Goal: Find contact information: Find contact information

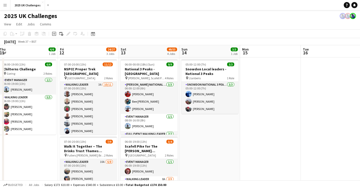
scroll to position [0, 202]
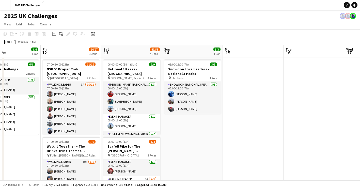
drag, startPoint x: 125, startPoint y: 157, endPoint x: -1, endPoint y: 141, distance: 126.7
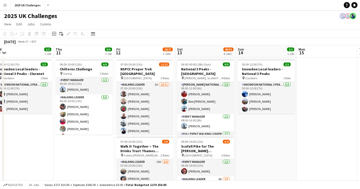
scroll to position [0, 119]
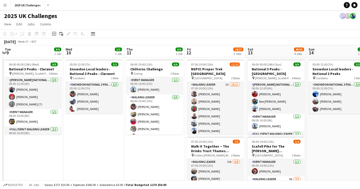
drag, startPoint x: 346, startPoint y: 152, endPoint x: 358, endPoint y: 105, distance: 48.9
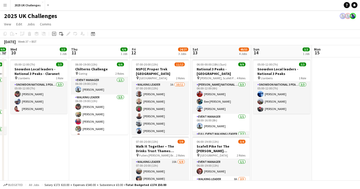
drag, startPoint x: 117, startPoint y: 156, endPoint x: 47, endPoint y: 150, distance: 70.3
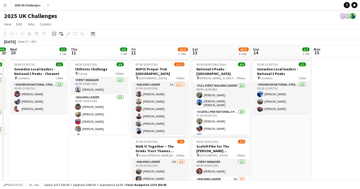
scroll to position [48, 0]
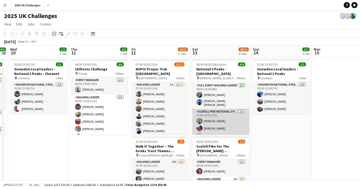
click at [224, 114] on app-card-role "Scafell Pike National 3 Peaks Walking Leader [DATE] 17:00-00:00 (7h) [PERSON_NA…" at bounding box center [220, 125] width 57 height 32
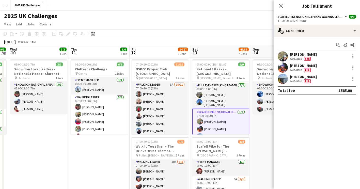
click at [304, 55] on div "[PERSON_NAME]" at bounding box center [303, 54] width 27 height 5
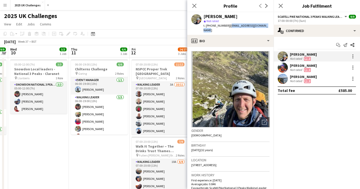
drag, startPoint x: 229, startPoint y: 26, endPoint x: 265, endPoint y: 27, distance: 36.3
click at [265, 27] on span "| [EMAIL_ADDRESS][DOMAIN_NAME]" at bounding box center [235, 28] width 64 height 8
drag, startPoint x: 265, startPoint y: 27, endPoint x: 258, endPoint y: 25, distance: 8.1
drag, startPoint x: 258, startPoint y: 25, endPoint x: 270, endPoint y: 22, distance: 12.4
click at [270, 21] on div "[PERSON_NAME] star Not rated t. [PHONE_NUMBER] | [EMAIL_ADDRESS][DOMAIN_NAME]" at bounding box center [230, 23] width 86 height 23
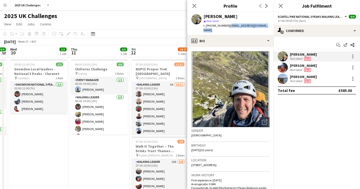
drag, startPoint x: 269, startPoint y: 26, endPoint x: 229, endPoint y: 27, distance: 39.4
click at [229, 27] on div "[PERSON_NAME] star Not rated t. [PHONE_NUMBER] | [EMAIL_ADDRESS][DOMAIN_NAME]" at bounding box center [230, 23] width 86 height 23
copy span "[EMAIL_ADDRESS][DOMAIN_NAME]"
drag, startPoint x: 227, startPoint y: 25, endPoint x: 202, endPoint y: 26, distance: 24.7
click at [202, 26] on div "[PERSON_NAME] star Not rated t. [PHONE_NUMBER] | [EMAIL_ADDRESS][DOMAIN_NAME]" at bounding box center [230, 23] width 86 height 23
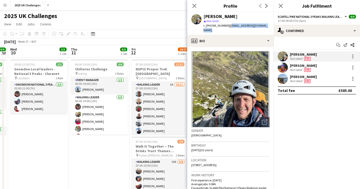
copy span "t. [PHONE_NUMBER]"
click at [294, 65] on div "[PERSON_NAME]" at bounding box center [303, 65] width 27 height 5
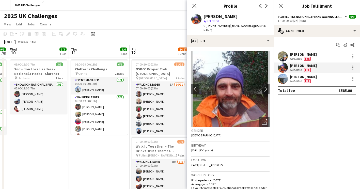
click at [295, 54] on div "[PERSON_NAME]" at bounding box center [303, 54] width 27 height 5
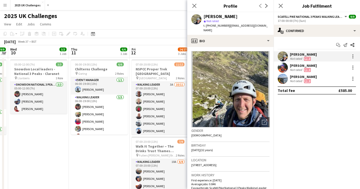
click at [295, 68] on div "Not rated" at bounding box center [296, 70] width 13 height 4
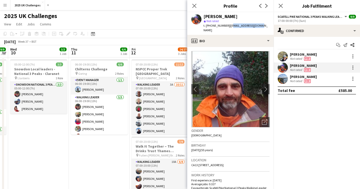
drag, startPoint x: 258, startPoint y: 26, endPoint x: 228, endPoint y: 28, distance: 30.0
click at [228, 28] on div "[PERSON_NAME] star Not rated t. [PHONE_NUMBER] | [EMAIL_ADDRESS][DOMAIN_NAME]" at bounding box center [230, 23] width 86 height 23
copy span "[EMAIL_ADDRESS][DOMAIN_NAME]"
click at [264, 25] on app-profile-header "[PERSON_NAME] star Not rated t. [PHONE_NUMBER] | [EMAIL_ADDRESS][DOMAIN_NAME]" at bounding box center [230, 23] width 86 height 23
click at [258, 26] on span "| [EMAIL_ADDRESS][DOMAIN_NAME]" at bounding box center [235, 28] width 64 height 8
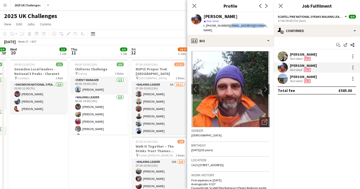
drag, startPoint x: 260, startPoint y: 26, endPoint x: 227, endPoint y: 27, distance: 33.3
click at [227, 27] on div "[PERSON_NAME] star Not rated t. [PHONE_NUMBER] | [EMAIL_ADDRESS][DOMAIN_NAME]" at bounding box center [230, 23] width 86 height 23
copy span "[EMAIL_ADDRESS][DOMAIN_NAME]"
drag, startPoint x: 225, startPoint y: 25, endPoint x: 203, endPoint y: 26, distance: 22.1
click at [203, 26] on div "[PERSON_NAME] star Not rated t. [PHONE_NUMBER] | [EMAIL_ADDRESS][DOMAIN_NAME]" at bounding box center [230, 23] width 86 height 23
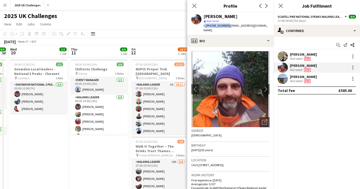
copy span "t. [PHONE_NUMBER]"
click at [292, 77] on div "[PERSON_NAME]" at bounding box center [303, 76] width 27 height 5
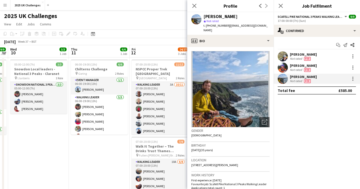
drag, startPoint x: 229, startPoint y: 26, endPoint x: 237, endPoint y: 30, distance: 9.4
click at [237, 30] on div "t. [PHONE_NUMBER] | [EMAIL_ADDRESS][DOMAIN_NAME]" at bounding box center [236, 27] width 66 height 9
copy span "[EMAIL_ADDRESS][DOMAIN_NAME]"
drag, startPoint x: 228, startPoint y: 26, endPoint x: 203, endPoint y: 28, distance: 24.4
click at [203, 28] on div "t. [PHONE_NUMBER] | [EMAIL_ADDRESS][DOMAIN_NAME]" at bounding box center [236, 27] width 66 height 9
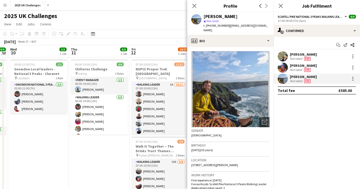
copy span "t. [PHONE_NUMBER]"
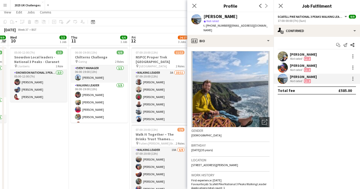
scroll to position [0, 0]
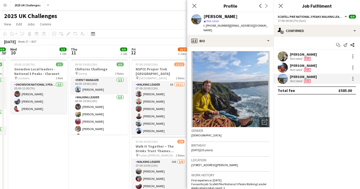
click at [179, 20] on app-page-menu "View Day view expanded Day view collapsed Month view Date picker Jump to [DATE]…" at bounding box center [180, 25] width 360 height 10
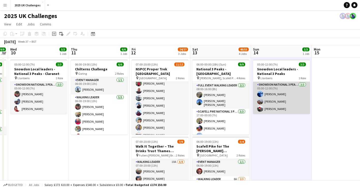
click at [273, 93] on app-card-role "Snowdon National 3 Peaks Walking Leader [DATE] 05:00-12:00 (7h) [PERSON_NAME] […" at bounding box center [281, 98] width 57 height 32
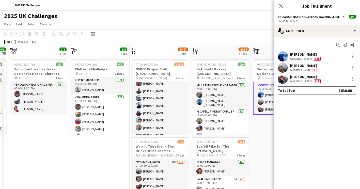
click at [300, 55] on div "[PERSON_NAME]" at bounding box center [306, 54] width 32 height 5
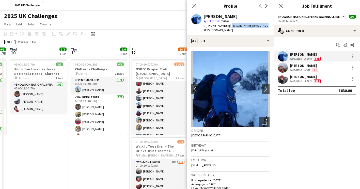
drag, startPoint x: 229, startPoint y: 26, endPoint x: 261, endPoint y: 26, distance: 32.2
click at [261, 26] on div "[PERSON_NAME] star Not rated 3.8km t. [PHONE_NUMBER] | [PERSON_NAME][EMAIL_ADDR…" at bounding box center [230, 23] width 86 height 23
copy span "[PERSON_NAME][EMAIL_ADDRESS][DOMAIN_NAME]"
drag, startPoint x: 228, startPoint y: 26, endPoint x: 203, endPoint y: 28, distance: 25.2
click at [203, 28] on div "[PERSON_NAME] star Not rated 3.8km t. [PHONE_NUMBER] | [PERSON_NAME][EMAIL_ADDR…" at bounding box center [230, 23] width 86 height 23
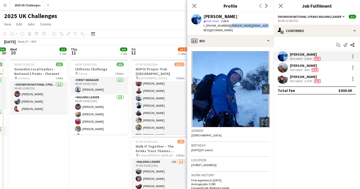
copy span "t. [PHONE_NUMBER]"
drag, startPoint x: 298, startPoint y: 68, endPoint x: 288, endPoint y: 64, distance: 10.9
click at [298, 68] on div "Not rated" at bounding box center [296, 70] width 13 height 4
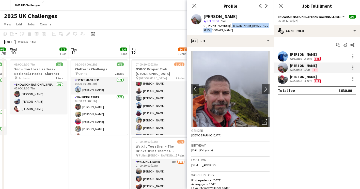
drag, startPoint x: 242, startPoint y: 25, endPoint x: 268, endPoint y: 26, distance: 25.9
click at [268, 26] on span "| [PERSON_NAME][EMAIL_ADDRESS][DOMAIN_NAME]" at bounding box center [235, 28] width 65 height 8
copy span "[PERSON_NAME][EMAIL_ADDRESS][DOMAIN_NAME]"
drag, startPoint x: 226, startPoint y: 25, endPoint x: 203, endPoint y: 25, distance: 23.4
click at [203, 25] on div "[PERSON_NAME] star Not rated 5km t. [PHONE_NUMBER] | [PERSON_NAME][EMAIL_ADDRES…" at bounding box center [230, 23] width 86 height 23
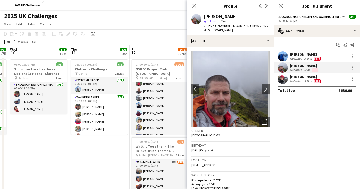
click at [292, 82] on div "Not rated" at bounding box center [296, 81] width 13 height 4
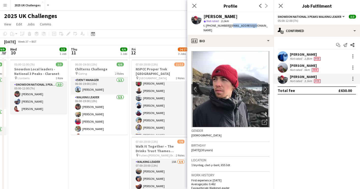
drag, startPoint x: 228, startPoint y: 25, endPoint x: 251, endPoint y: 27, distance: 22.6
click at [251, 27] on span "| [EMAIL_ADDRESS][DOMAIN_NAME]" at bounding box center [235, 28] width 64 height 8
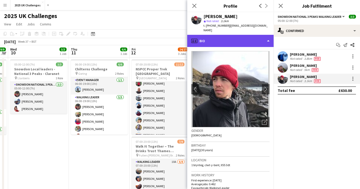
drag, startPoint x: 251, startPoint y: 27, endPoint x: 247, endPoint y: 31, distance: 5.6
click at [247, 35] on div "profile Bio" at bounding box center [230, 41] width 86 height 12
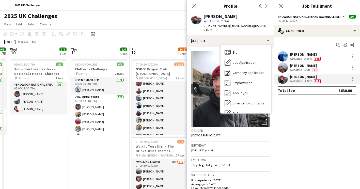
click at [267, 27] on div "[PERSON_NAME] star Not rated 3.1km t. [PHONE_NUMBER] | [EMAIL_ADDRESS][DOMAIN_N…" at bounding box center [230, 23] width 86 height 23
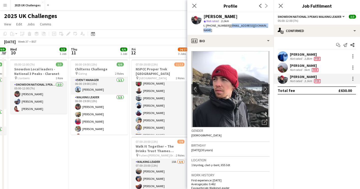
drag, startPoint x: 266, startPoint y: 26, endPoint x: 228, endPoint y: 28, distance: 38.4
click at [228, 28] on div "[PERSON_NAME] star Not rated 3.1km t. [PHONE_NUMBER] | [EMAIL_ADDRESS][DOMAIN_N…" at bounding box center [230, 23] width 86 height 23
drag, startPoint x: 225, startPoint y: 26, endPoint x: 202, endPoint y: 27, distance: 23.4
click at [202, 27] on div "[PERSON_NAME] star Not rated 3.1km t. [PHONE_NUMBER] | [EMAIL_ADDRESS][DOMAIN_N…" at bounding box center [230, 23] width 86 height 23
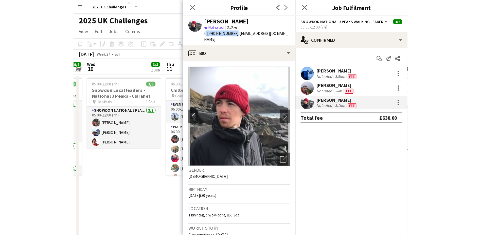
scroll to position [48, 0]
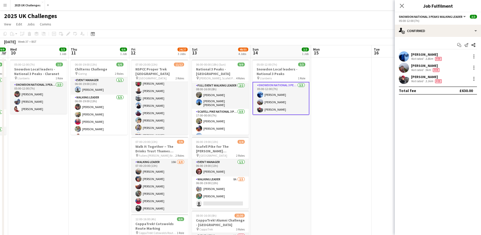
click at [364, 156] on app-date-cell at bounding box center [341, 215] width 61 height 316
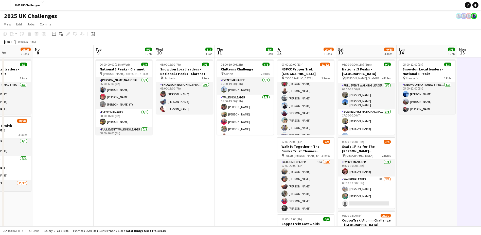
drag, startPoint x: 92, startPoint y: 165, endPoint x: 195, endPoint y: 161, distance: 103.1
click at [195, 161] on app-calendar-viewport "Fri 5 Sat 6 34/34 2 Jobs Sun 7 21/23 2 Jobs Mon 8 Tue 9 9/9 1 Job Wed 10 3/3 1 …" at bounding box center [240, 220] width 481 height 351
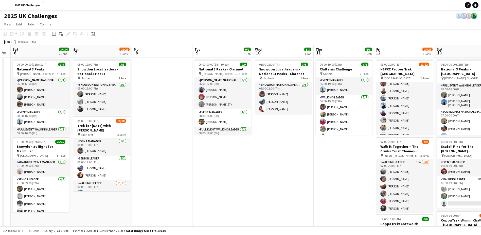
scroll to position [0, 109]
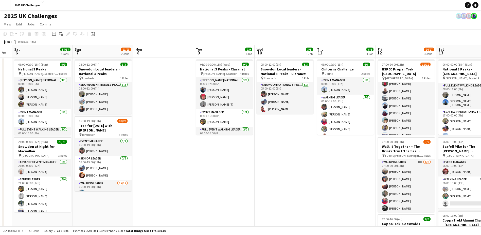
drag, startPoint x: 90, startPoint y: 173, endPoint x: 191, endPoint y: 174, distance: 100.5
click at [191, 174] on app-calendar-viewport "Thu 4 Fri 5 Sat 6 34/34 2 Jobs Sun 7 21/23 2 Jobs Mon 8 Tue 9 9/9 1 Job Wed 10 …" at bounding box center [240, 220] width 481 height 351
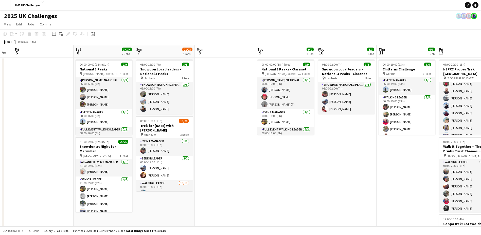
scroll to position [0, 151]
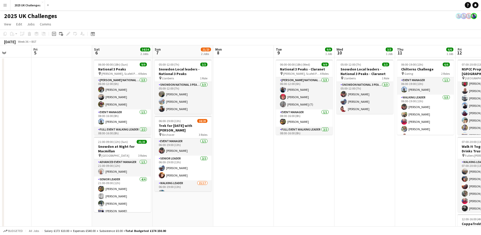
drag, startPoint x: 177, startPoint y: 174, endPoint x: 257, endPoint y: 173, distance: 80.0
click at [257, 173] on app-calendar-viewport "Tue 2 Wed 3 Thu 4 Fri 5 Sat 6 34/34 2 Jobs Sun 7 21/23 2 Jobs Mon 8 Tue 9 9/9 1…" at bounding box center [240, 220] width 481 height 351
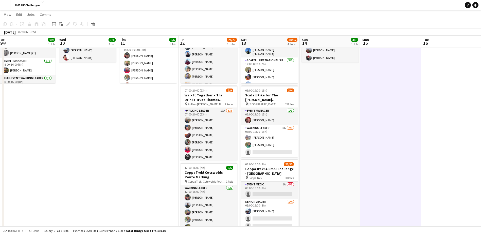
scroll to position [0, 187]
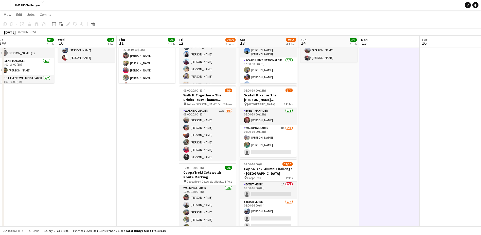
drag, startPoint x: 135, startPoint y: 170, endPoint x: 85, endPoint y: 165, distance: 50.3
click at [85, 165] on app-calendar-viewport "Sat 6 34/34 2 Jobs Sun 7 21/23 2 Jobs Mon 8 Tue 9 9/9 1 Job Wed 10 3/3 1 Job Th…" at bounding box center [240, 157] width 481 height 376
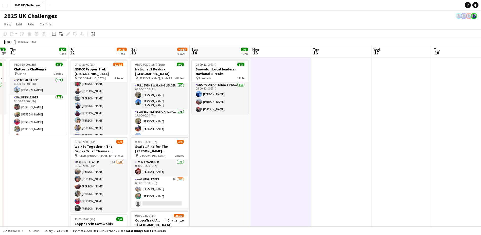
scroll to position [0, 154]
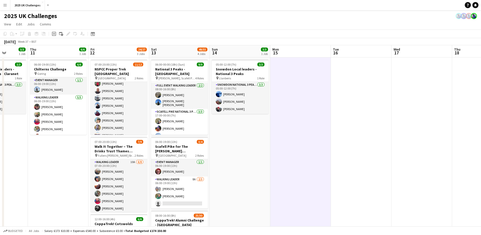
click at [291, 153] on app-calendar-viewport "Mon 8 Tue 9 9/9 1 Job Wed 10 3/3 1 Job Thu 11 6/6 1 Job Fri 12 24/27 3 Jobs Sat…" at bounding box center [240, 220] width 481 height 351
